Goal: Information Seeking & Learning: Learn about a topic

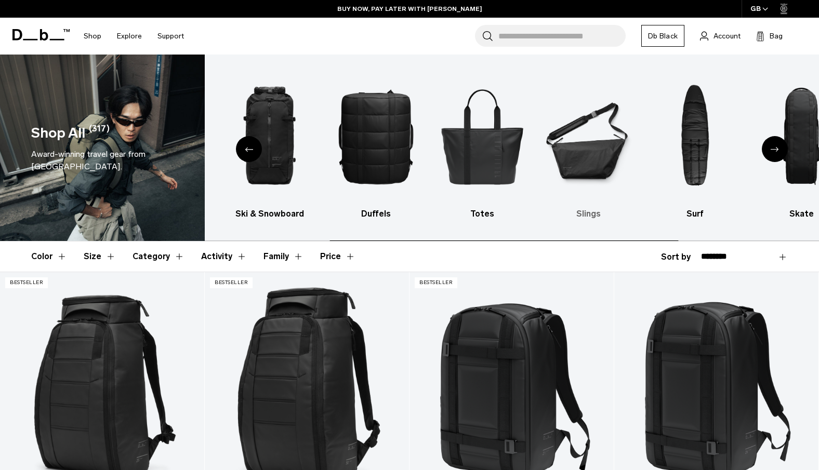
click at [570, 129] on img "6 / 10" at bounding box center [588, 136] width 88 height 132
click at [595, 143] on img "6 / 10" at bounding box center [588, 136] width 88 height 132
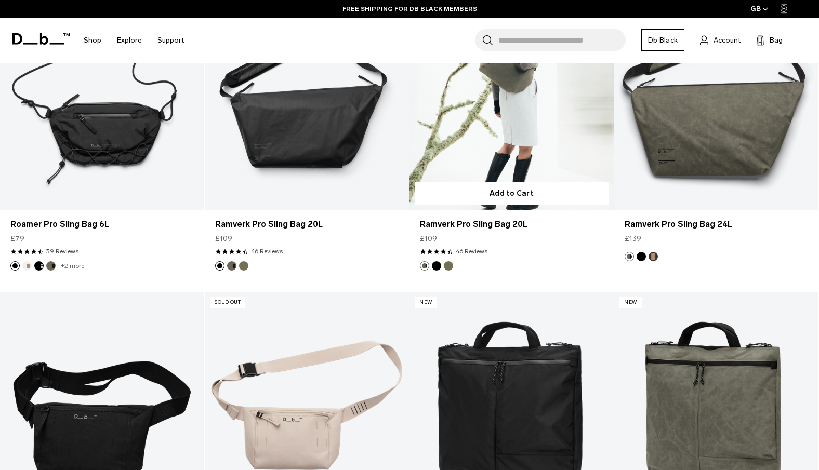
scroll to position [598, 0]
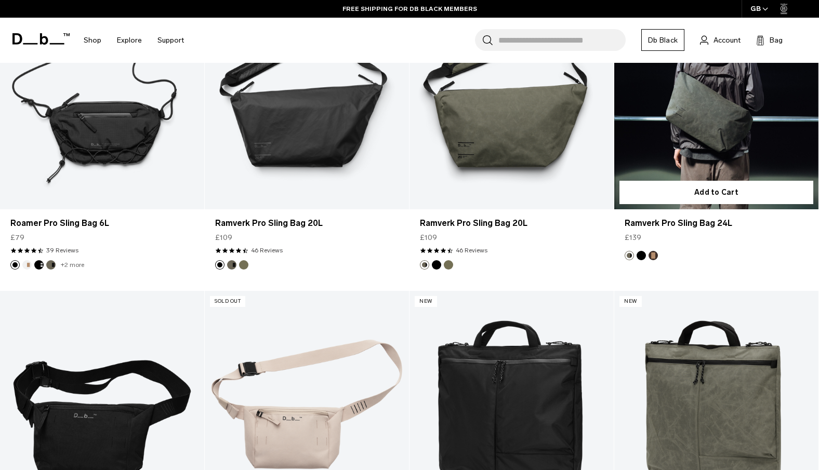
click at [653, 256] on button "Espresso" at bounding box center [652, 255] width 9 height 9
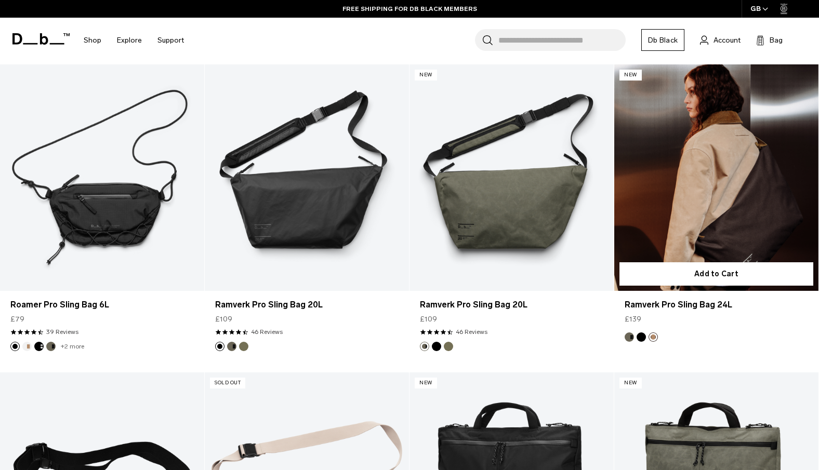
scroll to position [516, 0]
click at [689, 191] on link "Ramverk Pro Sling Bag 24L Espresso" at bounding box center [716, 177] width 204 height 227
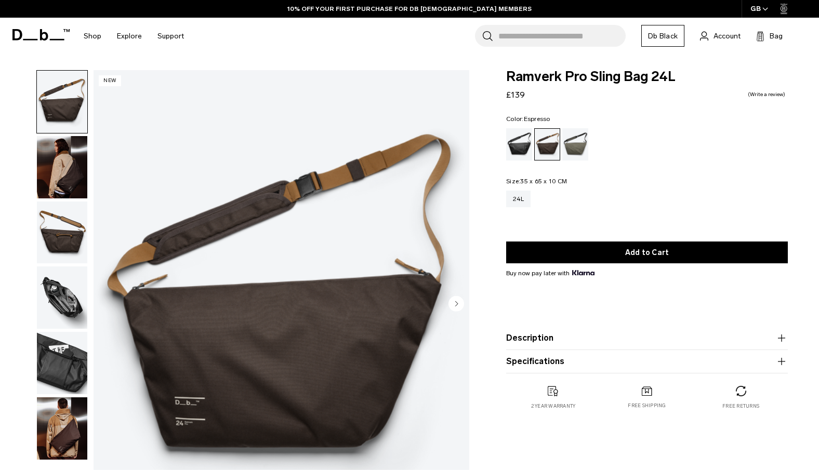
click at [74, 293] on img "button" at bounding box center [62, 298] width 50 height 62
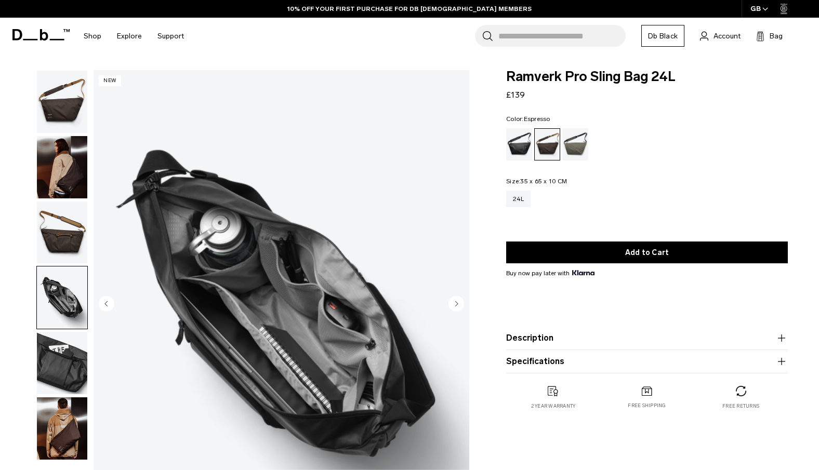
click at [55, 334] on img "button" at bounding box center [62, 363] width 50 height 62
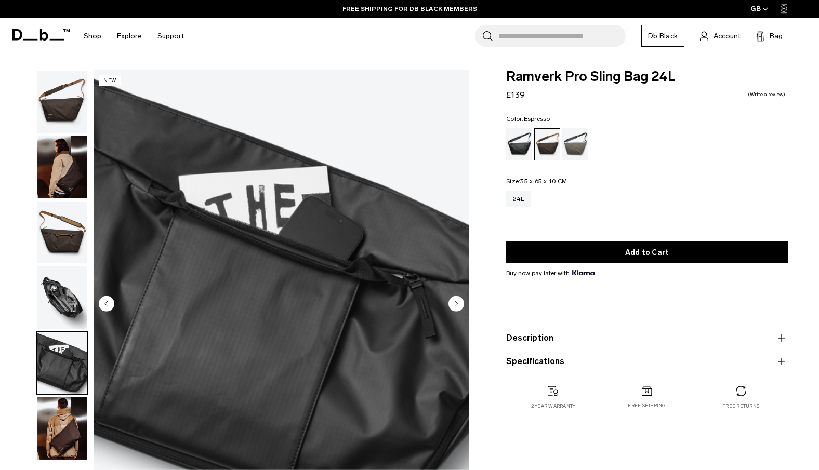
click at [544, 331] on product-accordion "Description Our bestselling sling, now bigger at 24L. It easily fits your lapto…" at bounding box center [647, 338] width 282 height 23
click at [534, 340] on button "Description" at bounding box center [647, 338] width 282 height 12
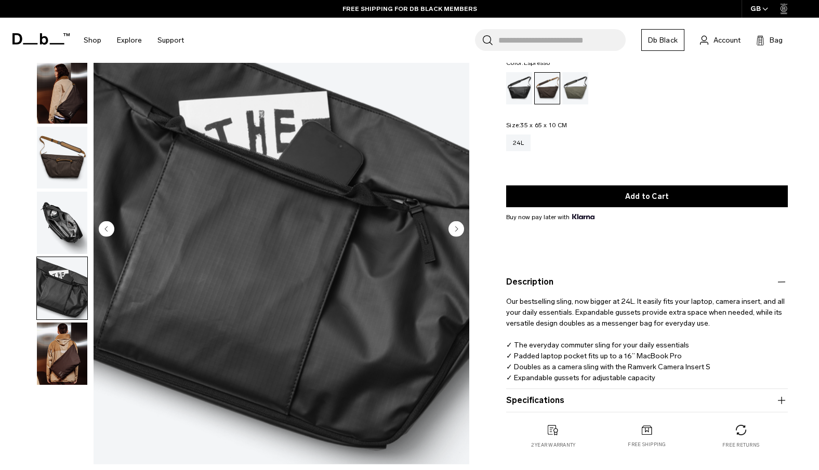
scroll to position [70, 0]
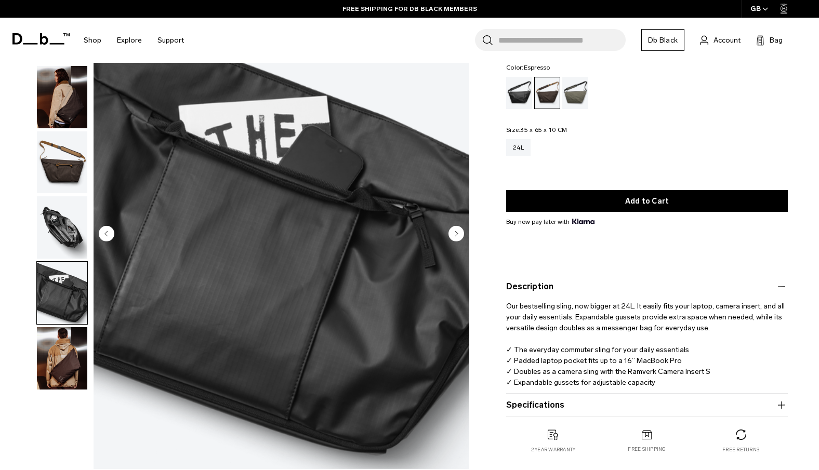
click at [573, 406] on button "Specifications" at bounding box center [647, 405] width 282 height 12
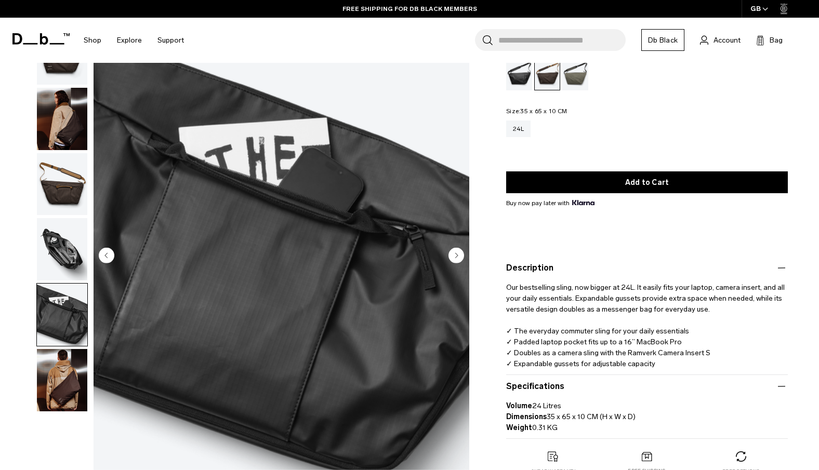
click at [39, 321] on img "button" at bounding box center [62, 315] width 50 height 62
click at [78, 388] on img "button" at bounding box center [62, 380] width 50 height 62
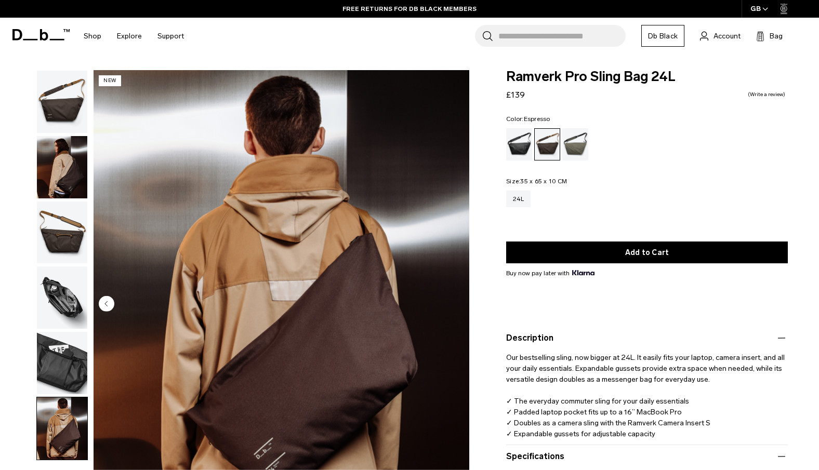
scroll to position [0, 0]
click at [517, 138] on div "Black Out" at bounding box center [519, 144] width 26 height 32
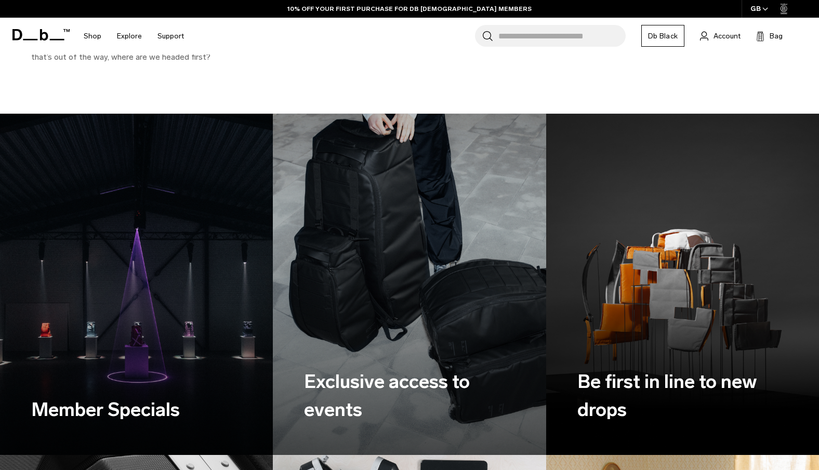
scroll to position [590, 0]
